Goal: Task Accomplishment & Management: Manage account settings

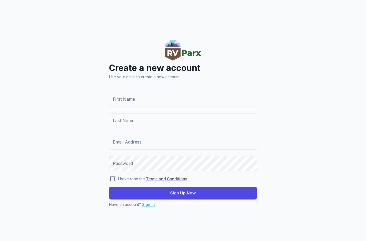
click at [148, 206] on link "Sign In" at bounding box center [148, 204] width 13 height 5
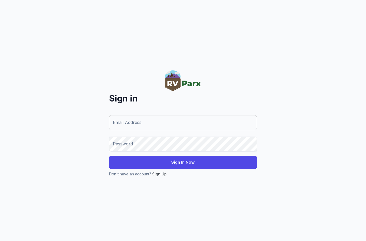
click at [184, 124] on input "Email Address" at bounding box center [183, 122] width 148 height 15
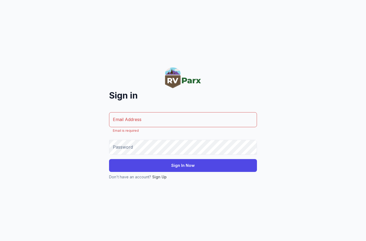
type input "**********"
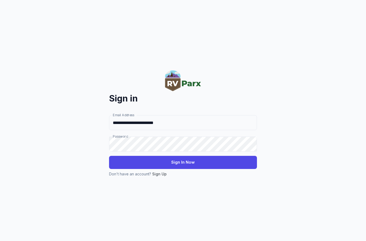
click at [195, 164] on button "Sign In Now" at bounding box center [183, 162] width 148 height 13
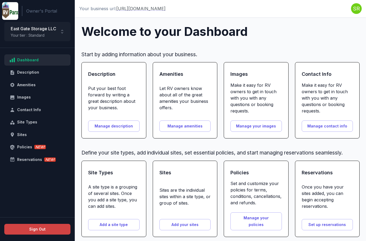
click at [115, 129] on button "Manage description" at bounding box center [113, 127] width 51 height 12
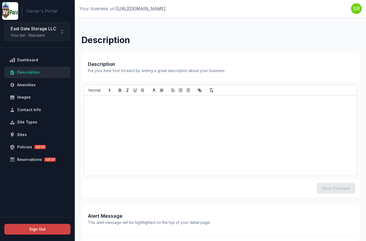
click at [149, 102] on p at bounding box center [220, 101] width 265 height 5
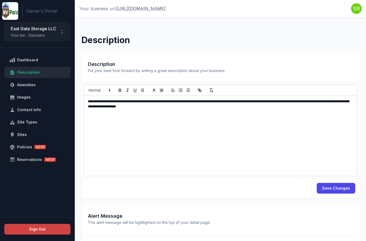
click at [339, 188] on button "Save Changes" at bounding box center [336, 188] width 39 height 11
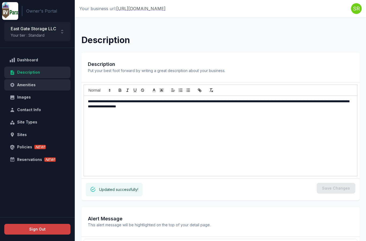
click at [31, 86] on div "Amenities" at bounding box center [40, 85] width 47 height 7
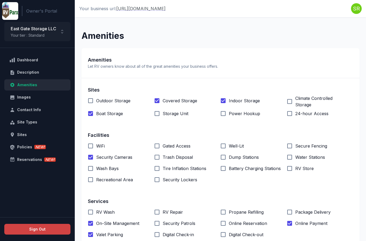
scroll to position [26, 0]
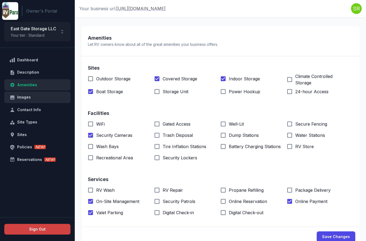
click at [25, 99] on div "Images" at bounding box center [40, 97] width 47 height 7
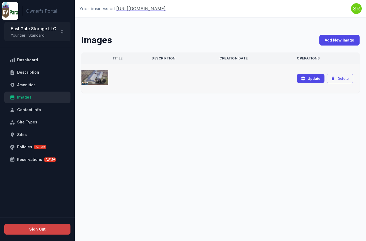
click at [309, 81] on button "Update" at bounding box center [311, 78] width 28 height 9
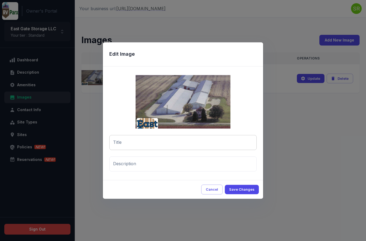
click at [156, 142] on input "Title" at bounding box center [182, 142] width 147 height 15
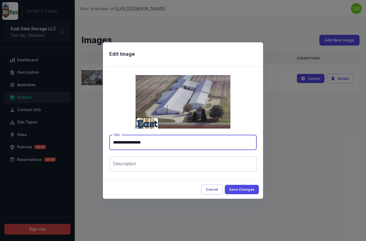
type input "**********"
click at [163, 165] on input "Description" at bounding box center [182, 164] width 147 height 15
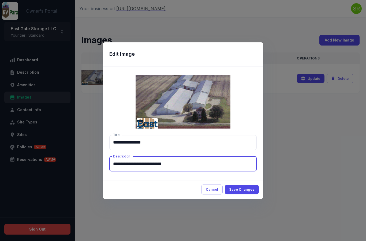
click at [244, 191] on button "Save Changes" at bounding box center [242, 189] width 34 height 9
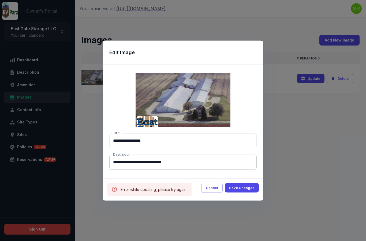
click at [202, 165] on input "**********" at bounding box center [182, 162] width 147 height 15
type input "**********"
click at [246, 191] on button "Save Changes" at bounding box center [242, 187] width 34 height 9
click at [208, 168] on input "**********" at bounding box center [182, 162] width 147 height 15
click at [217, 189] on button "Cancel" at bounding box center [211, 188] width 21 height 10
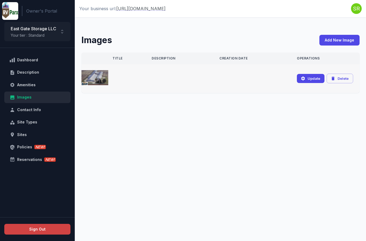
click at [342, 82] on button "Delete" at bounding box center [340, 79] width 27 height 10
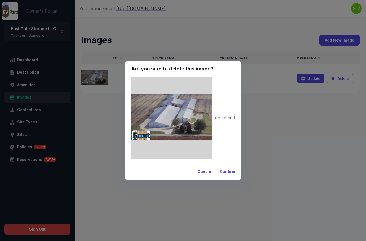
click at [227, 175] on button "Confirm" at bounding box center [227, 172] width 24 height 12
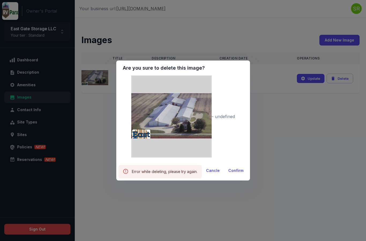
click at [215, 173] on button "Cancle" at bounding box center [213, 171] width 22 height 12
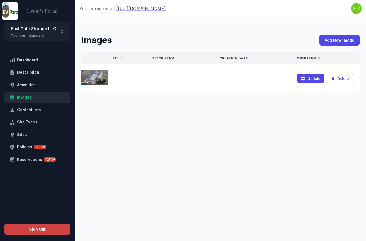
click at [347, 42] on button "Add New Image" at bounding box center [339, 40] width 40 height 11
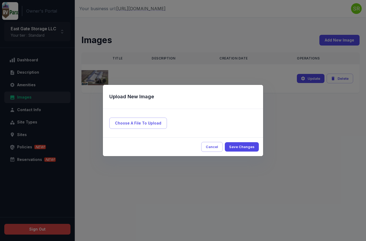
click at [156, 124] on span "Choose A File To Upload" at bounding box center [138, 124] width 58 height 12
click at [0, 0] on input "Choose A File To Upload" at bounding box center [0, 0] width 0 height 0
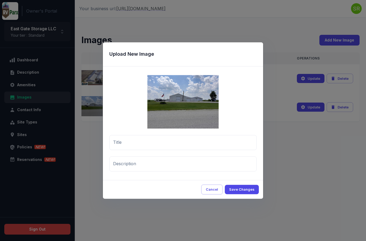
click at [341, 45] on div at bounding box center [183, 120] width 366 height 241
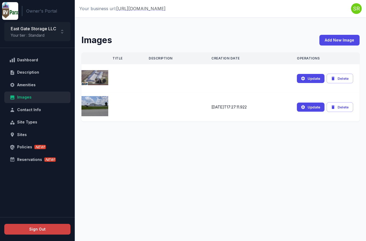
click at [347, 42] on button "Add New Image" at bounding box center [339, 40] width 40 height 11
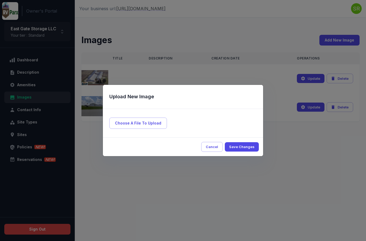
click at [139, 123] on span "Choose A File To Upload" at bounding box center [138, 124] width 58 height 12
click at [0, 0] on input "Choose A File To Upload" at bounding box center [0, 0] width 0 height 0
click at [151, 121] on span "Choose A File To Upload" at bounding box center [138, 124] width 58 height 12
click at [0, 0] on input "Choose A File To Upload" at bounding box center [0, 0] width 0 height 0
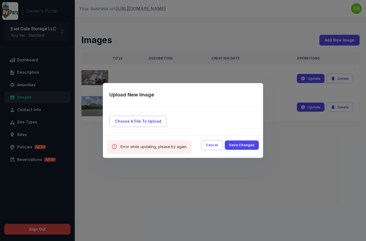
click at [244, 146] on button "Save Changes" at bounding box center [242, 145] width 34 height 9
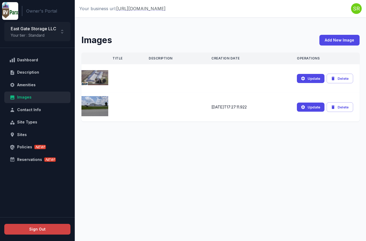
click at [346, 39] on button "Add New Image" at bounding box center [339, 40] width 40 height 11
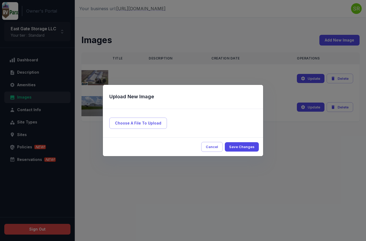
click at [243, 147] on button "Save Changes" at bounding box center [242, 146] width 34 height 9
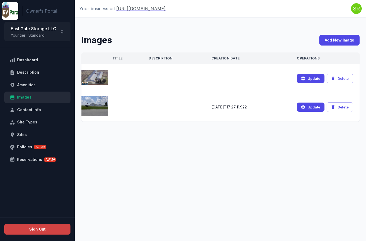
click at [344, 40] on button "Add New Image" at bounding box center [339, 40] width 40 height 11
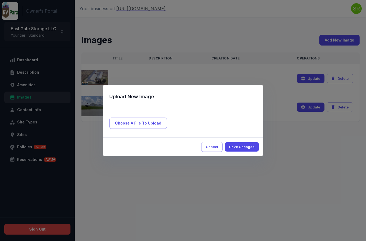
click at [155, 123] on span "Choose A File To Upload" at bounding box center [138, 124] width 58 height 12
click at [0, 0] on input "Choose A File To Upload" at bounding box center [0, 0] width 0 height 0
click at [154, 121] on span "Choose A File To Upload" at bounding box center [138, 124] width 58 height 12
click at [0, 0] on input "Choose A File To Upload" at bounding box center [0, 0] width 0 height 0
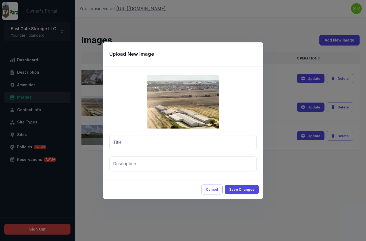
click at [244, 191] on button "Save Changes" at bounding box center [242, 189] width 34 height 9
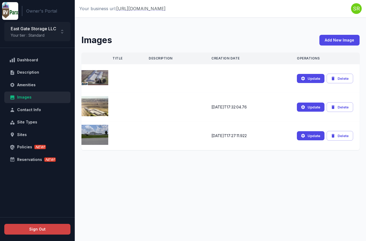
click at [347, 40] on button "Add New Image" at bounding box center [339, 40] width 40 height 11
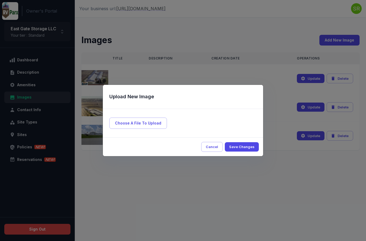
click at [148, 125] on span "Choose A File To Upload" at bounding box center [138, 124] width 58 height 12
click at [0, 0] on input "Choose A File To Upload" at bounding box center [0, 0] width 0 height 0
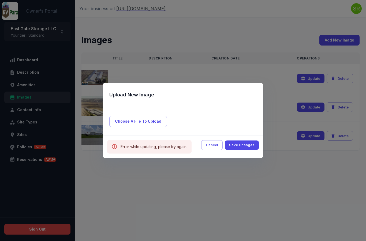
click at [215, 149] on button "Cancel" at bounding box center [211, 145] width 21 height 10
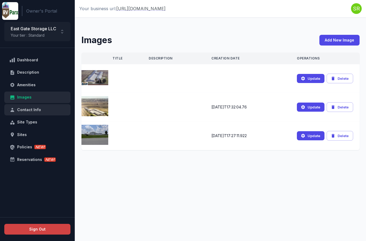
click at [39, 110] on div "Contact Info" at bounding box center [40, 110] width 47 height 7
select select "**"
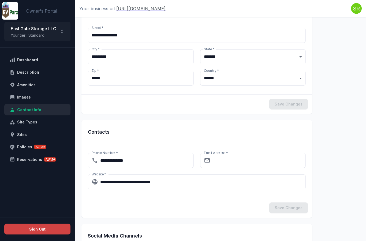
scroll to position [57, 0]
click at [245, 163] on input "Email Address   *" at bounding box center [260, 160] width 94 height 15
type input "*"
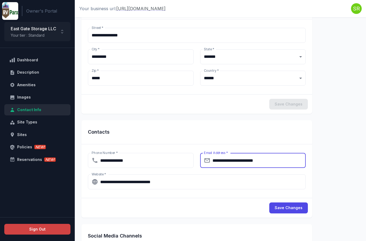
type input "**********"
click at [290, 212] on button "Save Changes" at bounding box center [288, 208] width 39 height 11
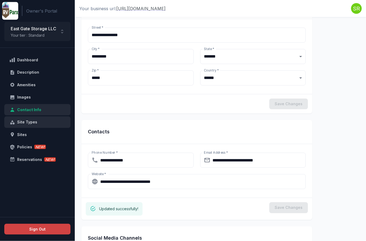
click at [27, 126] on link "Site Types" at bounding box center [37, 123] width 66 height 12
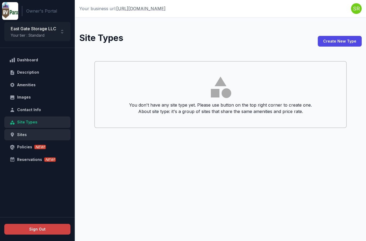
click at [21, 137] on div "Sites" at bounding box center [40, 135] width 47 height 7
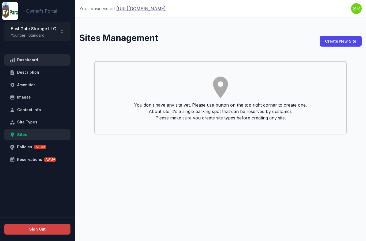
click at [23, 60] on div "Dashboard" at bounding box center [40, 60] width 47 height 7
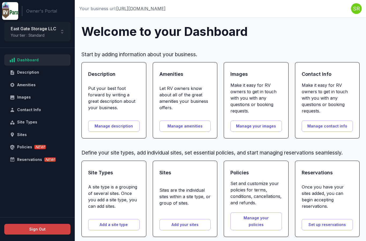
scroll to position [1, 0]
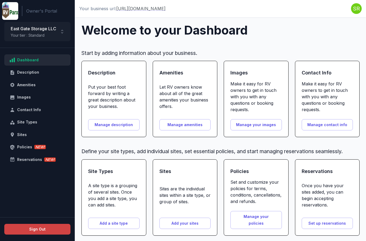
click at [34, 35] on p "Your tier : Standard" at bounding box center [34, 35] width 46 height 6
